Goal: Transaction & Acquisition: Purchase product/service

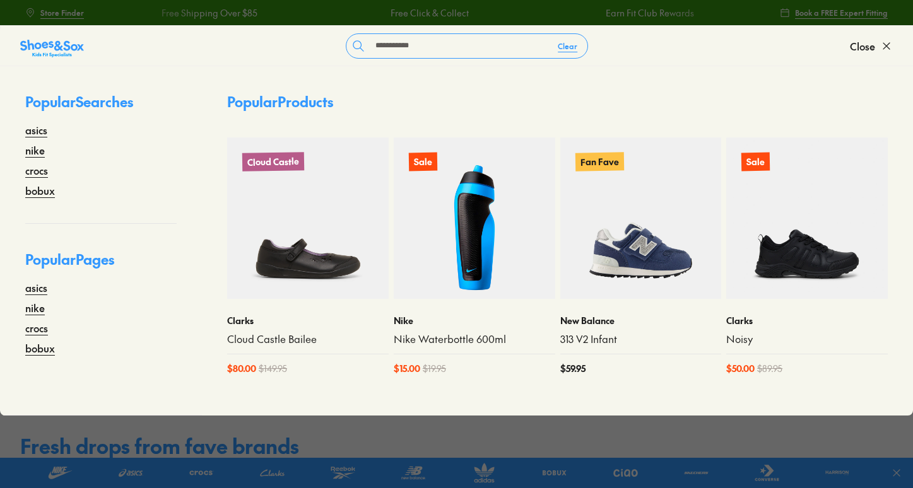
type input "**********"
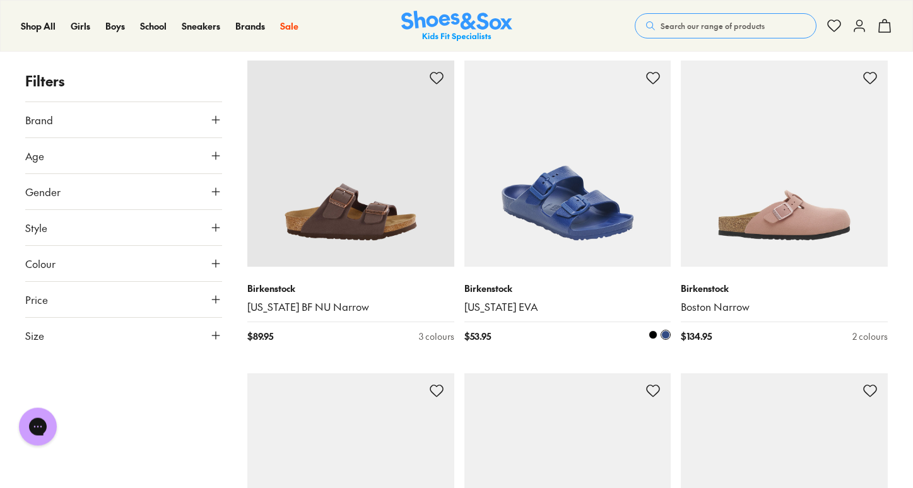
scroll to position [1383, 0]
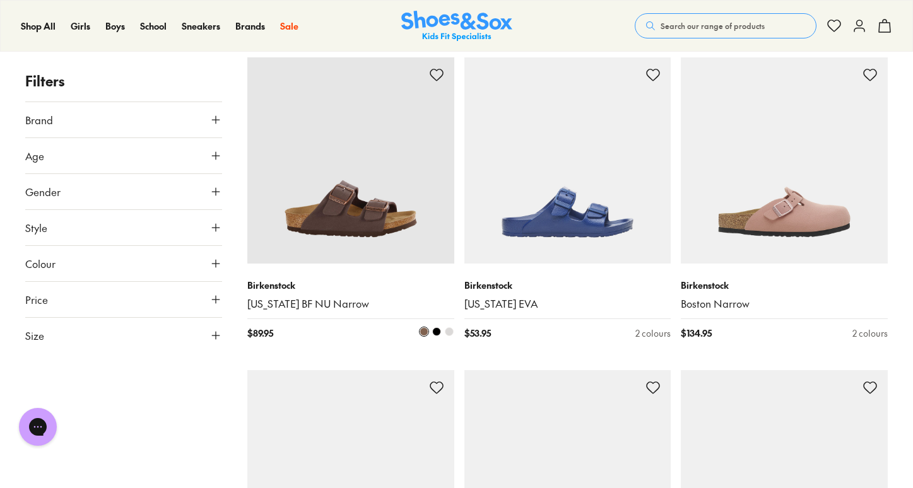
click at [319, 229] on img at bounding box center [350, 160] width 207 height 207
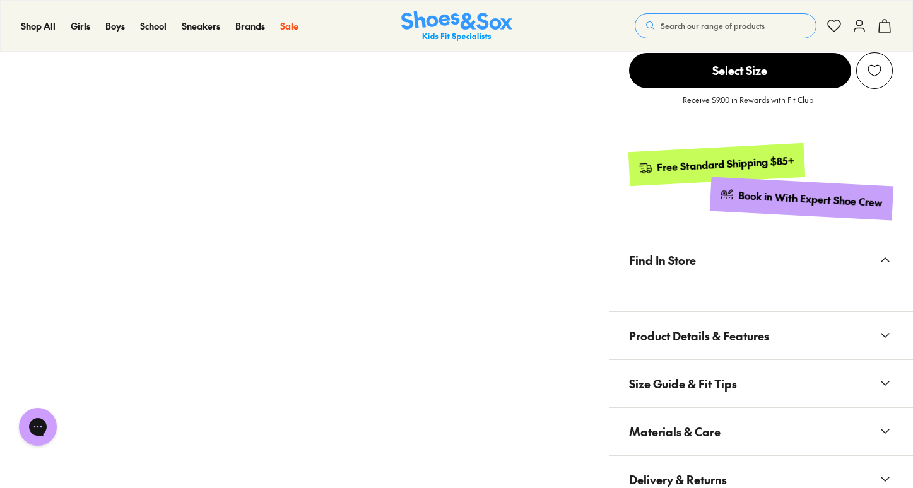
select select "*"
click at [672, 317] on span "Product Details & Features" at bounding box center [699, 335] width 140 height 37
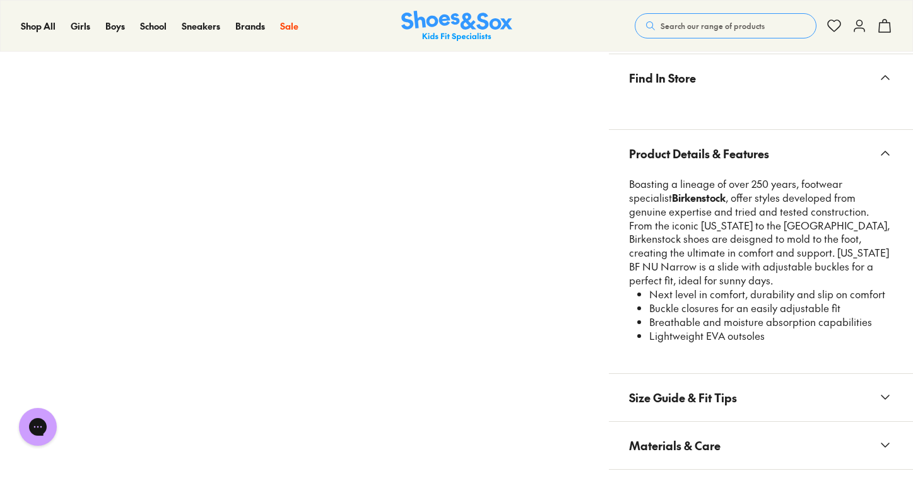
scroll to position [949, 0]
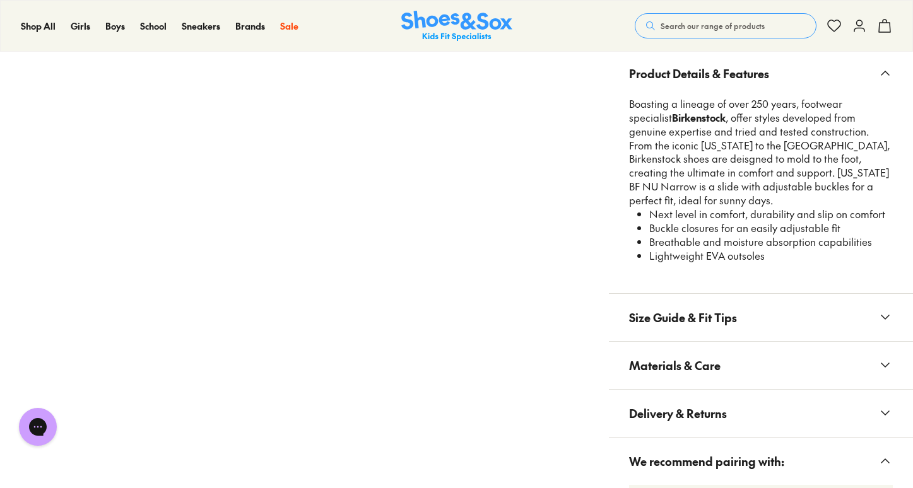
click at [720, 345] on button "Materials & Care" at bounding box center [761, 365] width 304 height 47
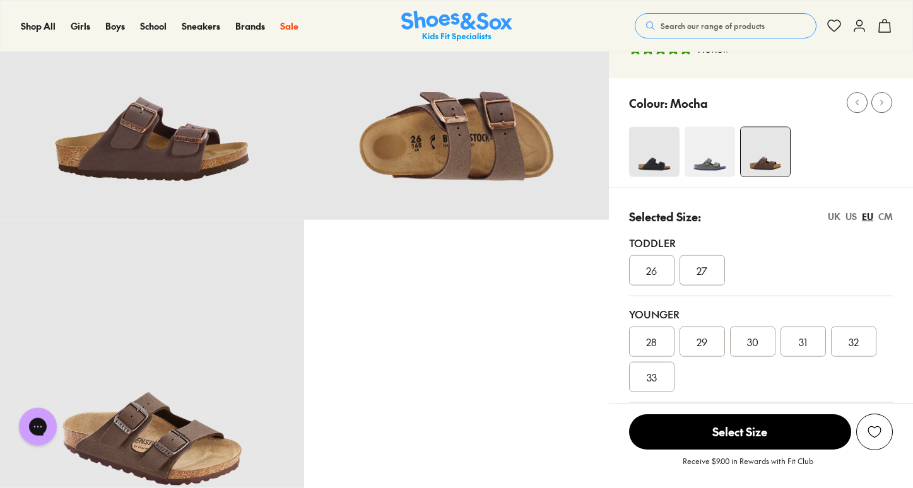
scroll to position [50, 0]
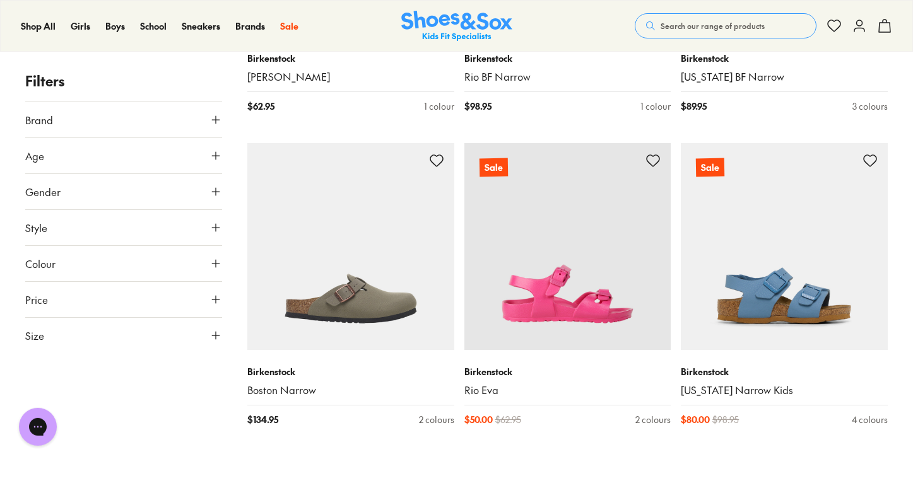
scroll to position [2966, 0]
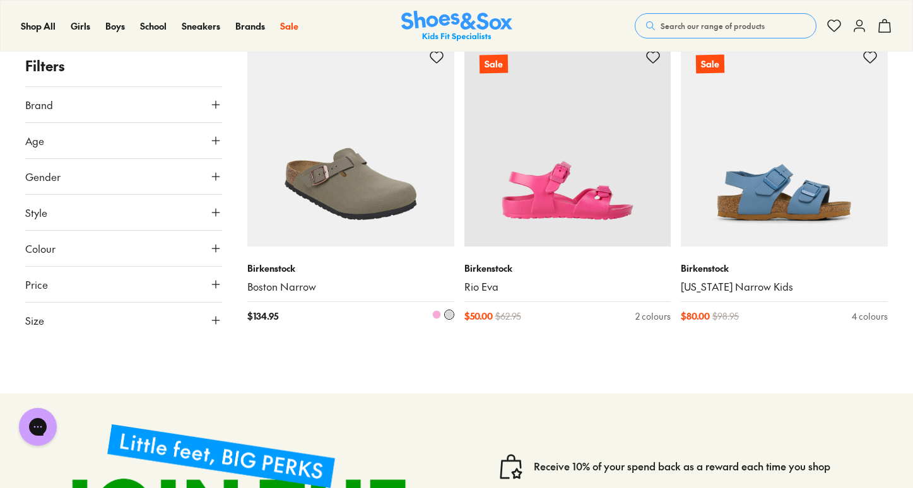
click at [318, 189] on img at bounding box center [350, 143] width 207 height 207
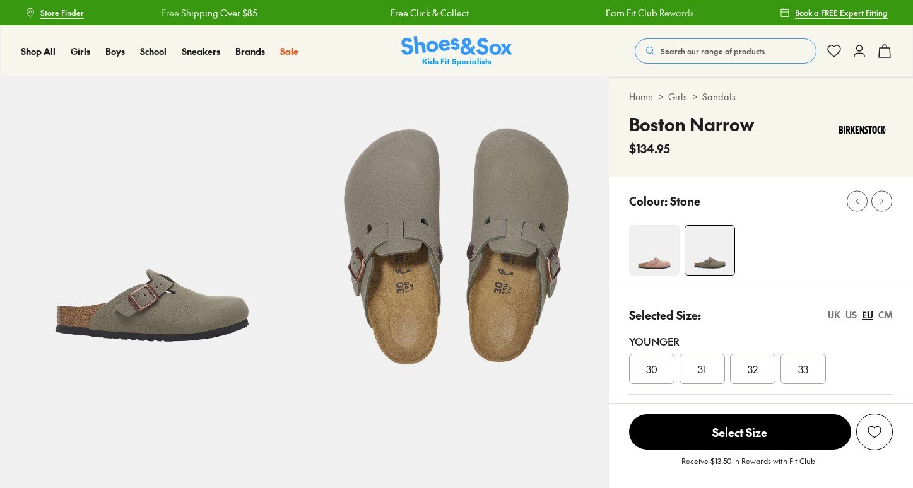
scroll to position [717, 0]
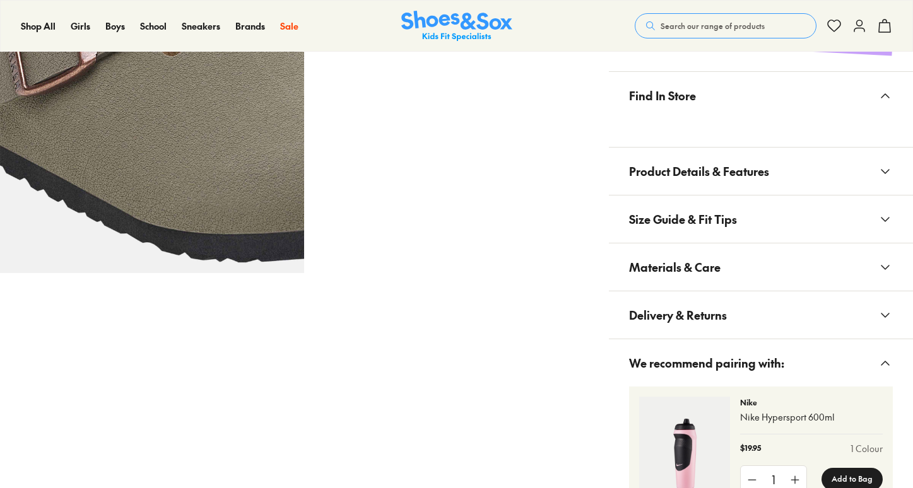
click at [706, 258] on span "Materials & Care" at bounding box center [674, 267] width 91 height 37
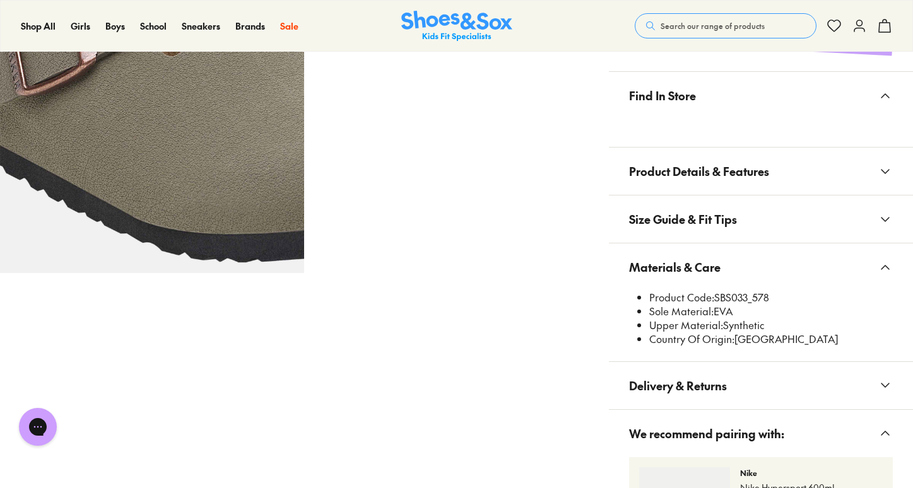
scroll to position [0, 0]
select select "*"
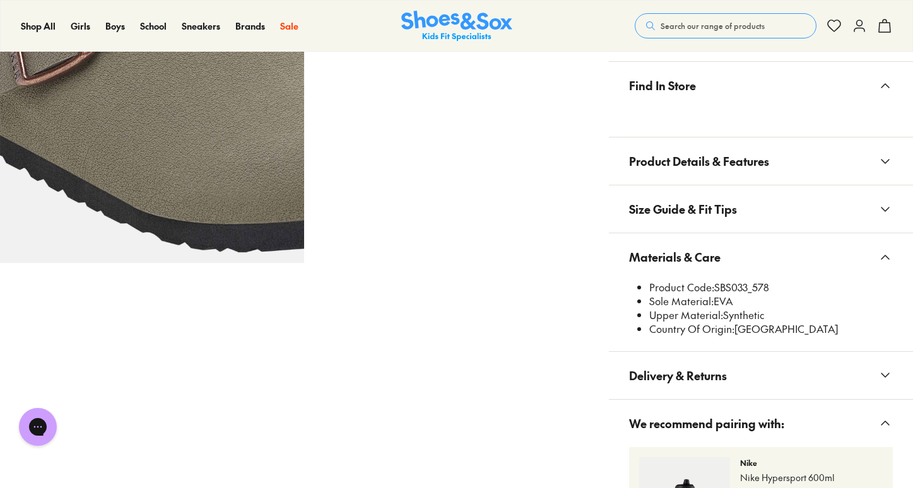
scroll to position [666, 0]
